Goal: Task Accomplishment & Management: Complete application form

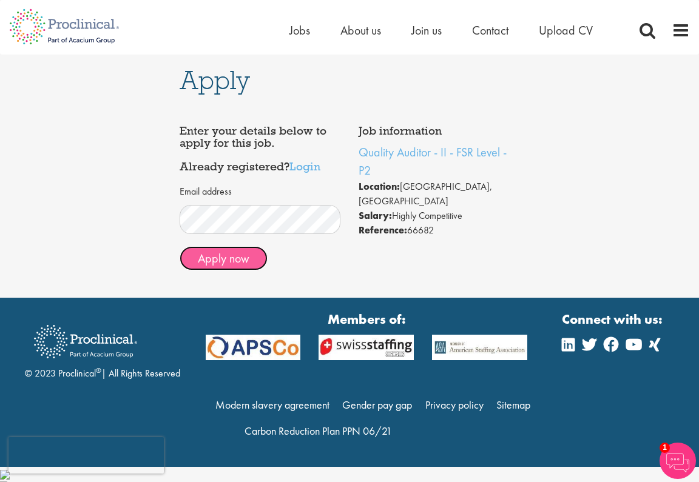
click at [244, 261] on button "Apply now" at bounding box center [223, 258] width 88 height 24
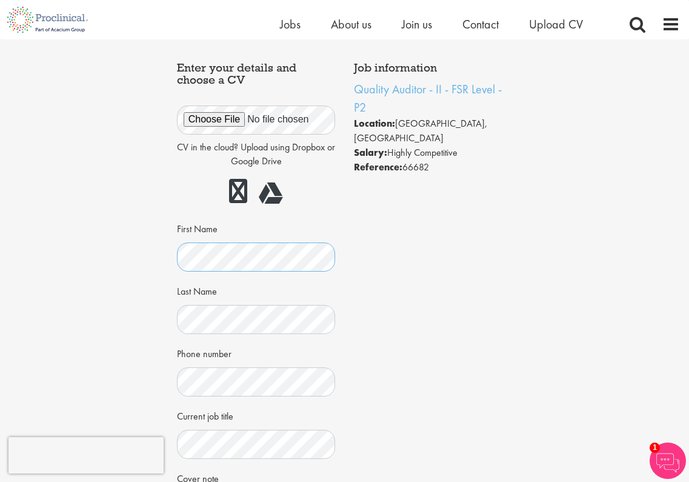
scroll to position [161, 0]
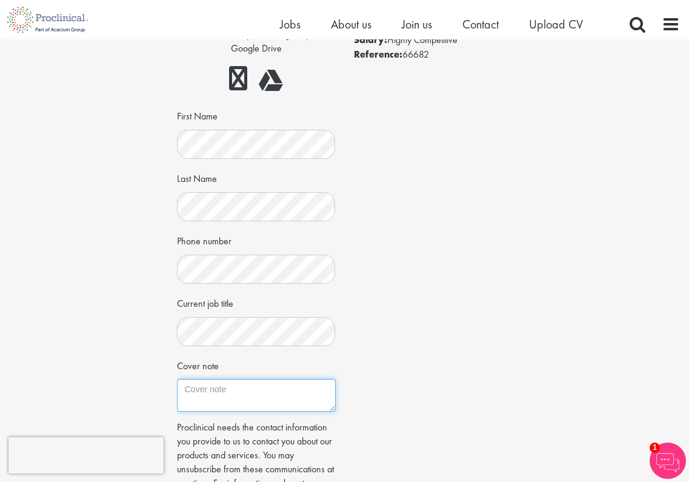
click at [230, 395] on textarea "Cover note" at bounding box center [256, 395] width 159 height 33
paste textarea "I am excited to apply for the pharmaceutical position at [PERSON_NAME] [PERSON_…"
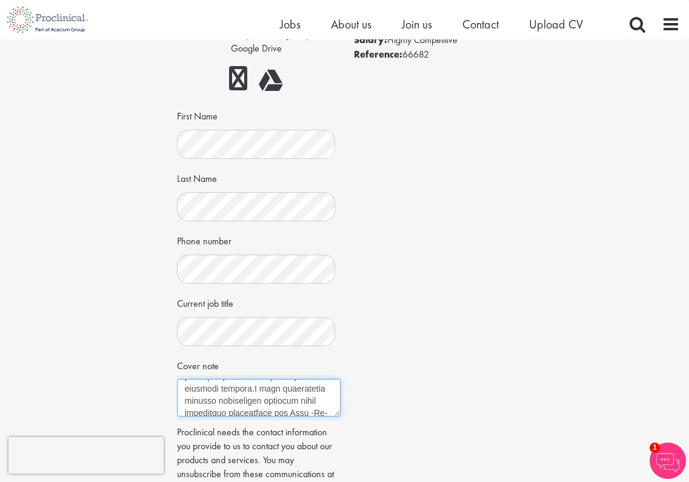
scroll to position [135, 0]
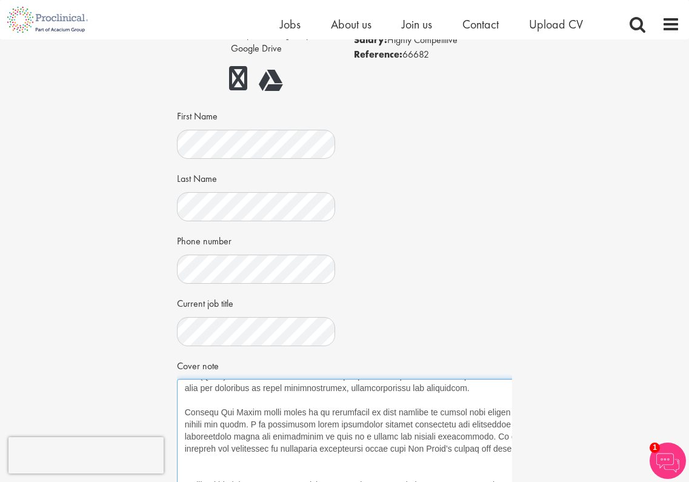
drag, startPoint x: 333, startPoint y: 410, endPoint x: 575, endPoint y: 505, distance: 260.3
click at [575, 481] on html "This website uses cookies. By continuing to use this site, you are giving your …" at bounding box center [344, 477] width 689 height 1276
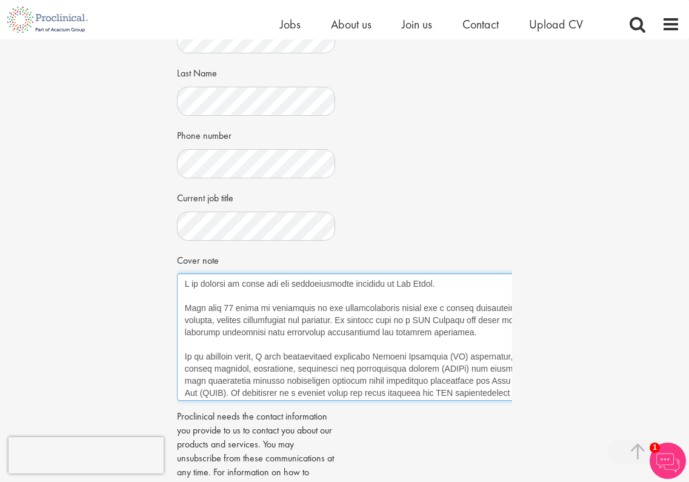
scroll to position [281, 0]
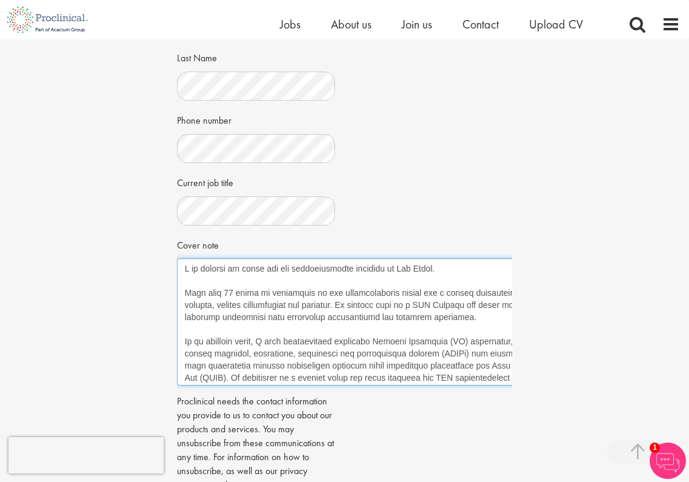
drag, startPoint x: 425, startPoint y: 270, endPoint x: 291, endPoint y: 269, distance: 134.0
click at [291, 269] on textarea "Cover note" at bounding box center [377, 321] width 401 height 127
click at [382, 293] on textarea "Cover note" at bounding box center [377, 321] width 401 height 127
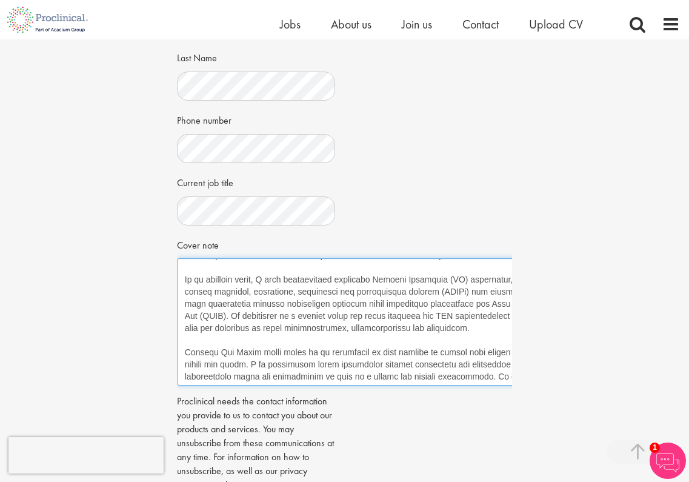
scroll to position [85, 0]
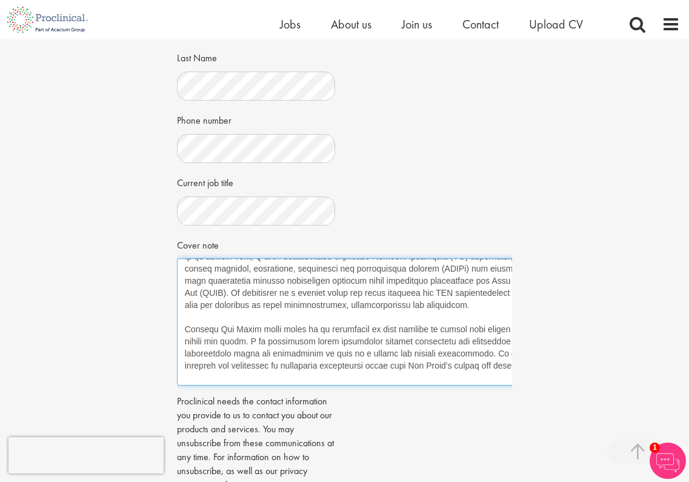
click at [282, 333] on textarea "Cover note" at bounding box center [377, 321] width 401 height 127
drag, startPoint x: 311, startPoint y: 329, endPoint x: 184, endPoint y: 327, distance: 127.4
click at [184, 327] on textarea "Cover note" at bounding box center [377, 321] width 401 height 127
drag, startPoint x: 469, startPoint y: 330, endPoint x: 179, endPoint y: 330, distance: 289.8
click at [179, 330] on textarea "Cover note" at bounding box center [377, 321] width 401 height 127
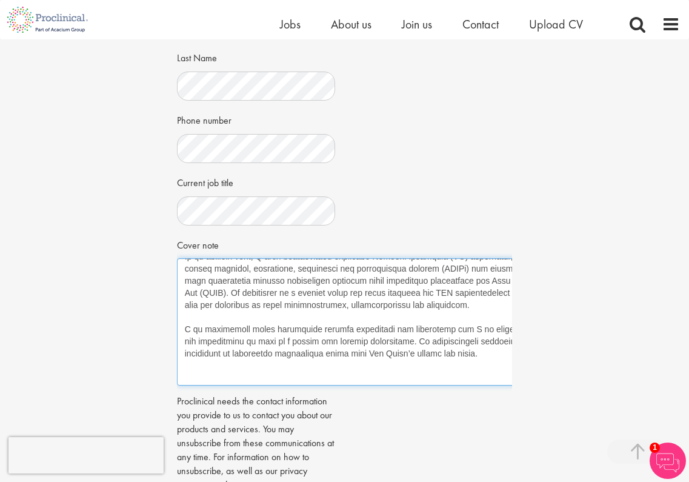
drag, startPoint x: 432, startPoint y: 355, endPoint x: 398, endPoint y: 344, distance: 36.2
click at [398, 344] on textarea "Cover note" at bounding box center [377, 321] width 401 height 127
type textarea "I am excited to apply for the Quality Auditor role With over 20 years of experi…"
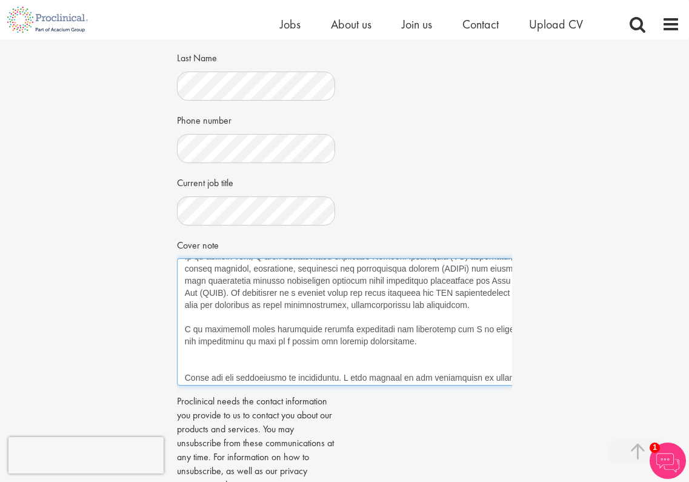
drag, startPoint x: 341, startPoint y: 330, endPoint x: 595, endPoint y: 339, distance: 254.2
click at [595, 339] on div "Apply Job information Quality Auditor - II - FSR Level - P2 Location: [GEOGRAPH…" at bounding box center [345, 160] width 708 height 805
click at [457, 345] on textarea "Cover note" at bounding box center [377, 321] width 401 height 127
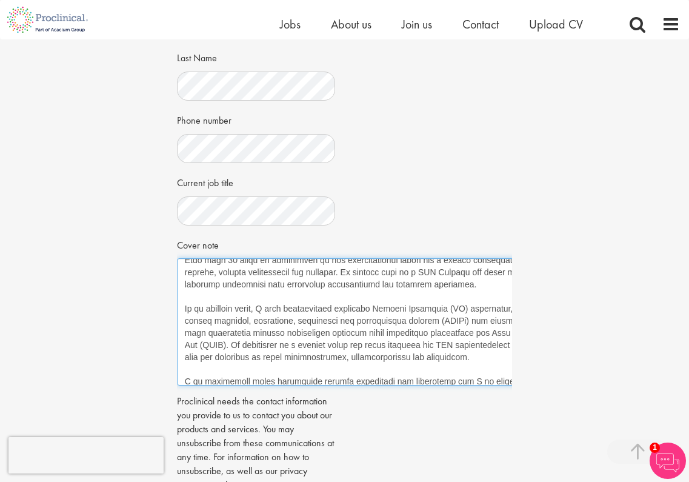
scroll to position [0, 0]
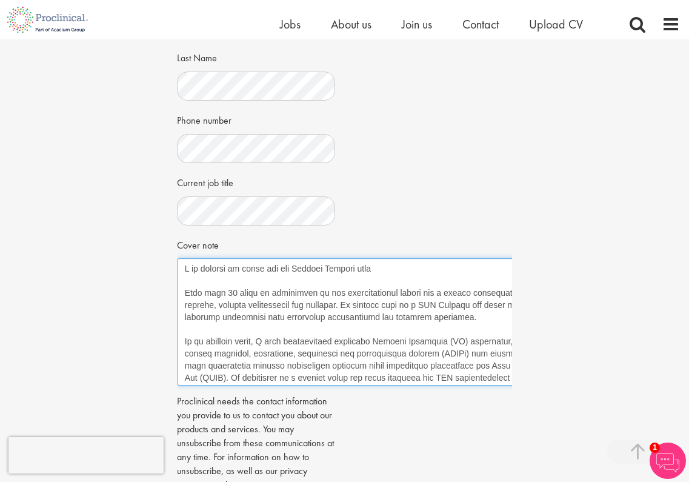
drag, startPoint x: 391, startPoint y: 366, endPoint x: 171, endPoint y: 251, distance: 248.2
click at [171, 251] on div "Apply Job information Quality Auditor - II - FSR Level - P2 Location: [GEOGRAPH…" at bounding box center [345, 160] width 354 height 805
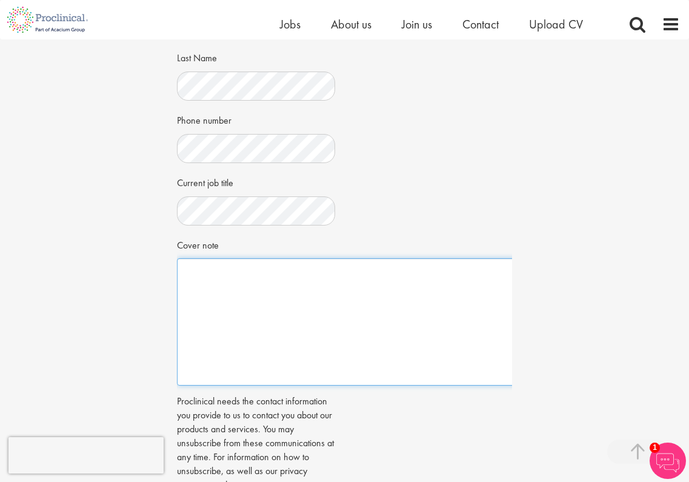
paste textarea "I am excited to apply for the Quality Auditor role With over 20 years of experi…"
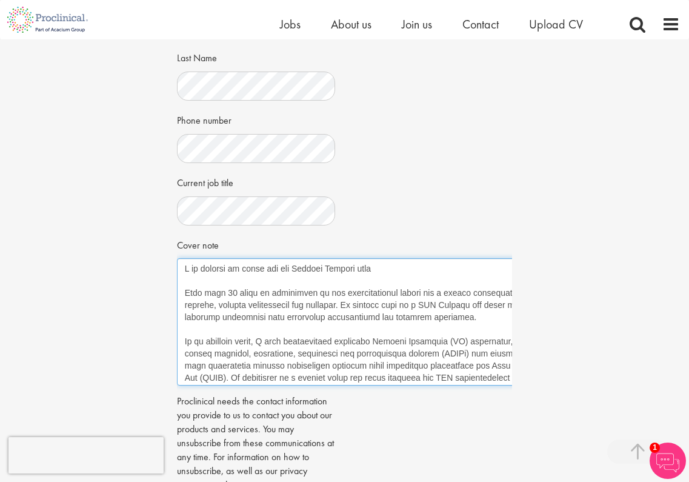
scroll to position [95, 0]
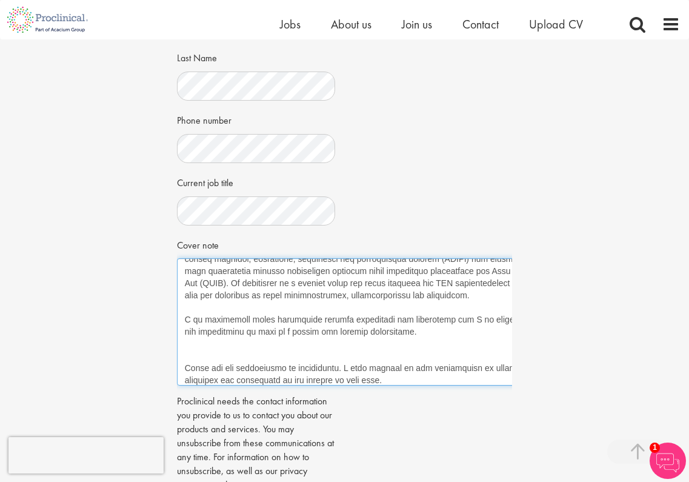
drag, startPoint x: 448, startPoint y: 367, endPoint x: 550, endPoint y: 359, distance: 102.8
click at [575, 370] on div "Apply Job information Quality Auditor - II - FSR Level - P2 Location: [GEOGRAPH…" at bounding box center [345, 160] width 708 height 805
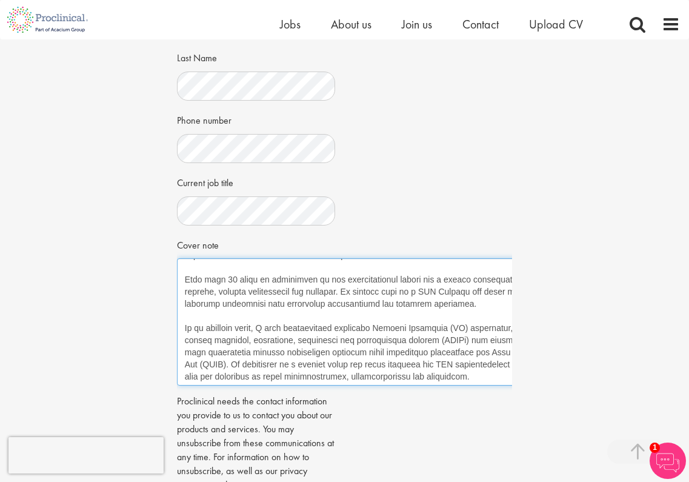
scroll to position [0, 0]
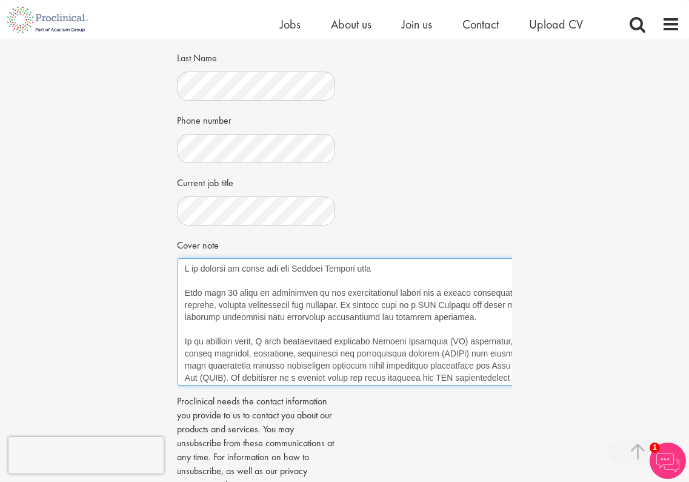
drag, startPoint x: 392, startPoint y: 378, endPoint x: 146, endPoint y: 253, distance: 275.8
click at [146, 253] on div "Apply Job information Quality Auditor - II - FSR Level - P2 Location: [GEOGRAPH…" at bounding box center [345, 160] width 708 height 805
click at [282, 317] on textarea "Cover note" at bounding box center [377, 321] width 401 height 127
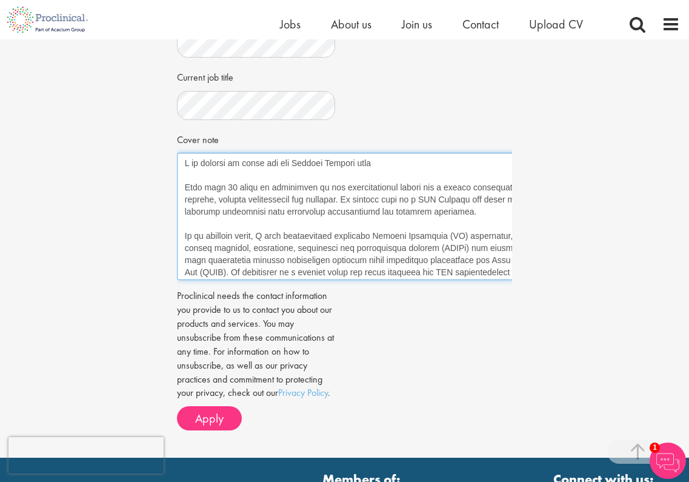
scroll to position [351, 0]
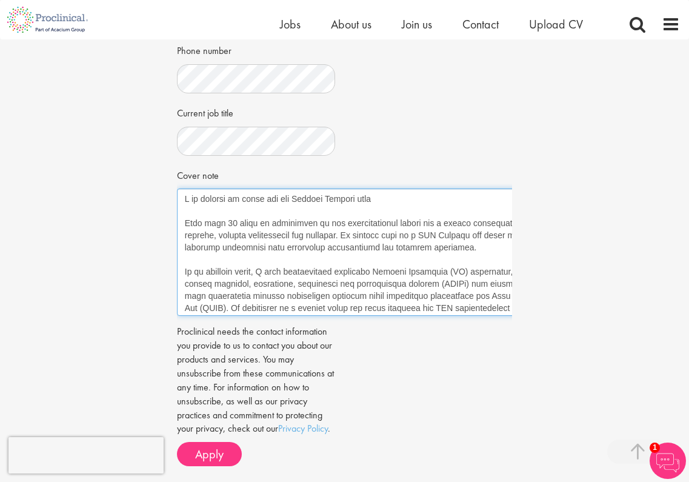
click at [380, 298] on textarea "Cover note" at bounding box center [377, 252] width 401 height 127
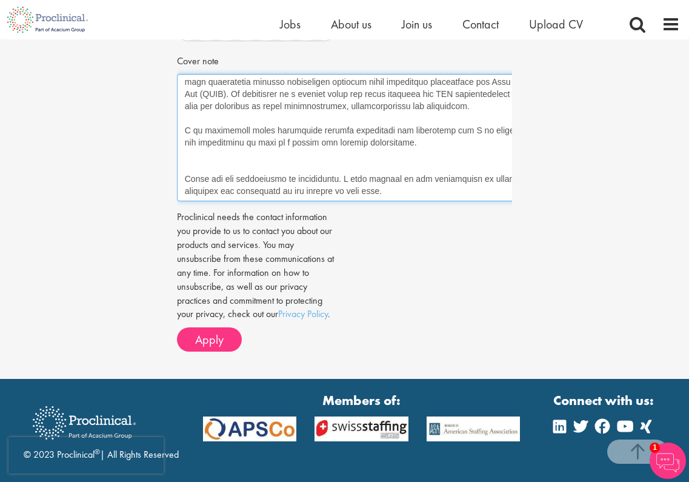
scroll to position [421, 0]
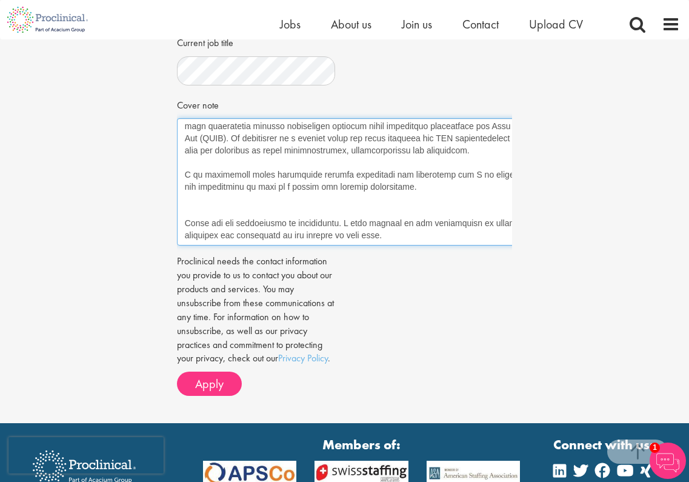
type textarea "I am excited to apply for the Quality Auditor role With over 20 years of experi…"
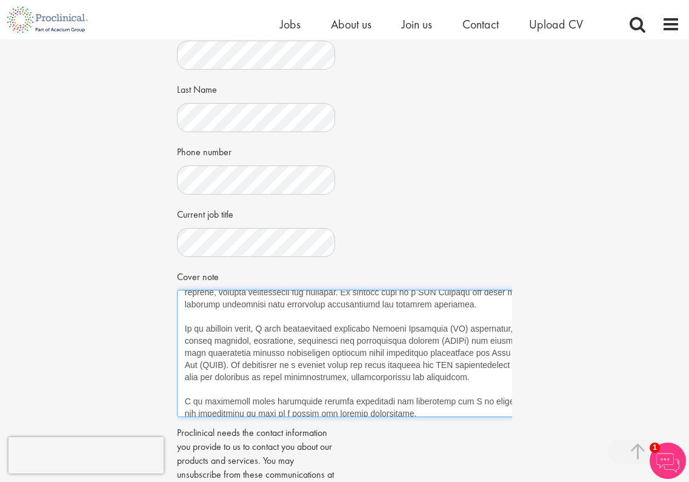
scroll to position [0, 0]
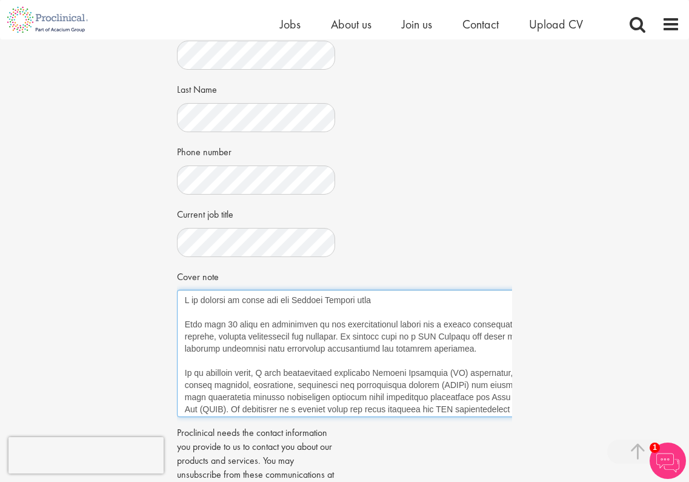
drag, startPoint x: 407, startPoint y: 389, endPoint x: 406, endPoint y: 285, distance: 103.7
click at [406, 285] on div "Job information Quality Auditor - II - FSR Level - P2 Location: [GEOGRAPHIC_DAT…" at bounding box center [345, 215] width 354 height 723
click at [404, 308] on textarea "Cover note" at bounding box center [377, 353] width 401 height 127
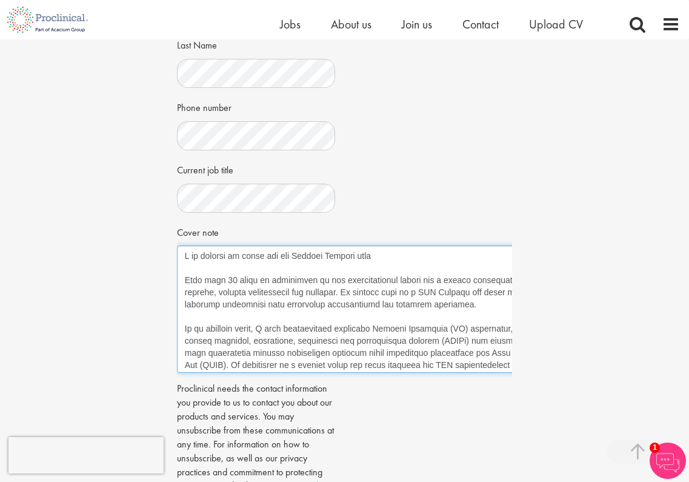
scroll to position [531, 0]
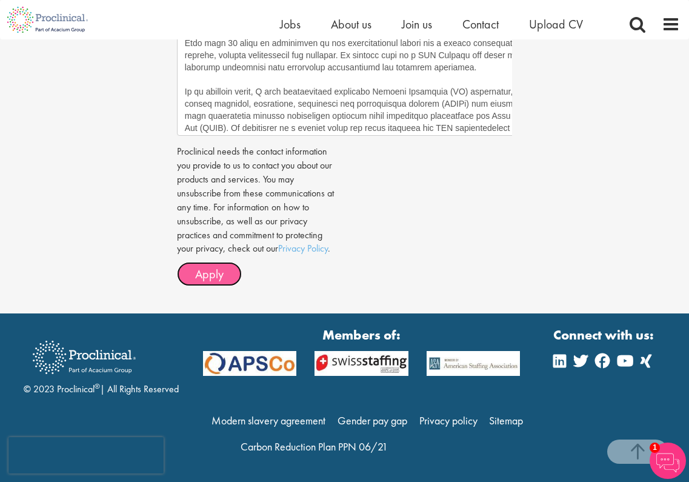
click at [214, 275] on span "Apply" at bounding box center [209, 274] width 28 height 16
